Goal: Task Accomplishment & Management: Manage account settings

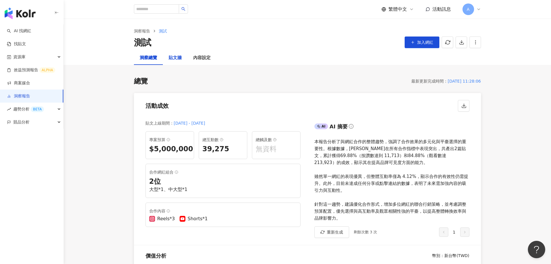
click at [171, 57] on div "貼文牆" at bounding box center [175, 57] width 13 height 7
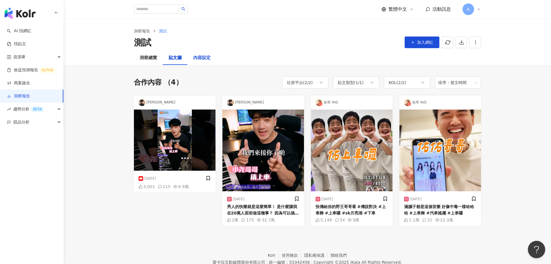
click at [209, 56] on div "內容設定" at bounding box center [201, 57] width 17 height 7
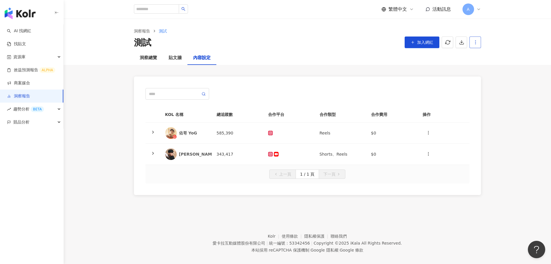
click at [362, 43] on button "button" at bounding box center [475, 42] width 12 height 12
click at [362, 58] on div "設定報告" at bounding box center [485, 56] width 23 height 6
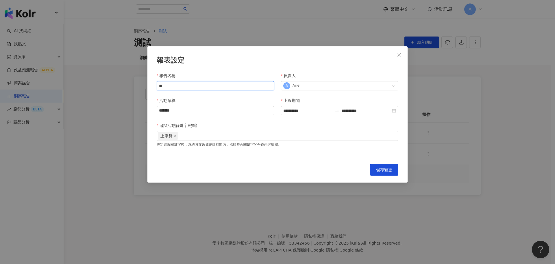
drag, startPoint x: 177, startPoint y: 86, endPoint x: 148, endPoint y: 86, distance: 29.2
click at [148, 86] on div "**********" at bounding box center [278, 114] width 260 height 136
click at [208, 85] on input "**" at bounding box center [215, 85] width 117 height 9
type input "******"
click at [362, 172] on span "儲存變更" at bounding box center [384, 169] width 16 height 5
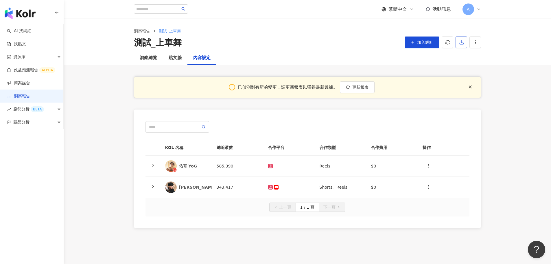
click at [362, 43] on icon "button" at bounding box center [461, 42] width 5 height 5
click at [362, 56] on span "匯出 PPT" at bounding box center [470, 56] width 20 height 6
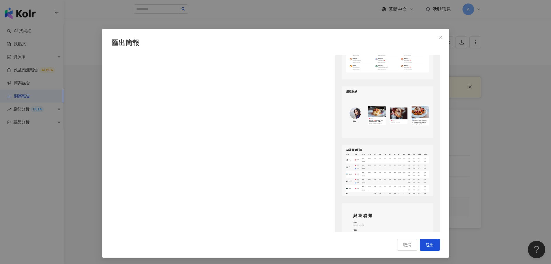
scroll to position [717, 0]
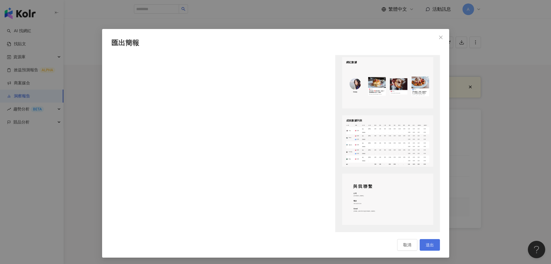
click at [362, 207] on button "送出" at bounding box center [430, 245] width 20 height 12
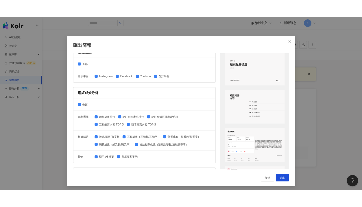
scroll to position [0, 0]
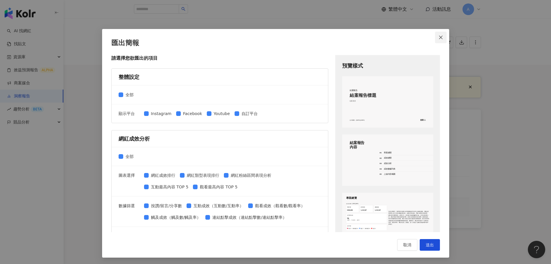
click at [362, 38] on icon "close" at bounding box center [441, 37] width 5 height 5
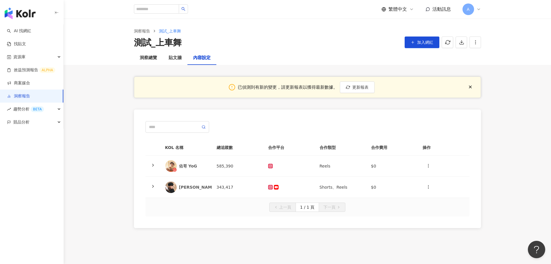
click at [120, 163] on main "洞察報告 測試_上車舞 測試_上車舞 加入網紅 匯出簡報 請選擇您欲匯出的項目 整體設定 全部 顯示平台 Instagram Facebook Youtube…" at bounding box center [307, 129] width 487 height 221
click at [362, 44] on icon "button" at bounding box center [475, 42] width 5 height 5
click at [362, 117] on main "洞察報告 測試_上車舞 測試_上車舞 加入網紅 匯出簡報 請選擇您欲匯出的項目 整體設定 全部 顯示平台 Instagram Facebook Youtube…" at bounding box center [307, 129] width 487 height 221
